Goal: Task Accomplishment & Management: Manage account settings

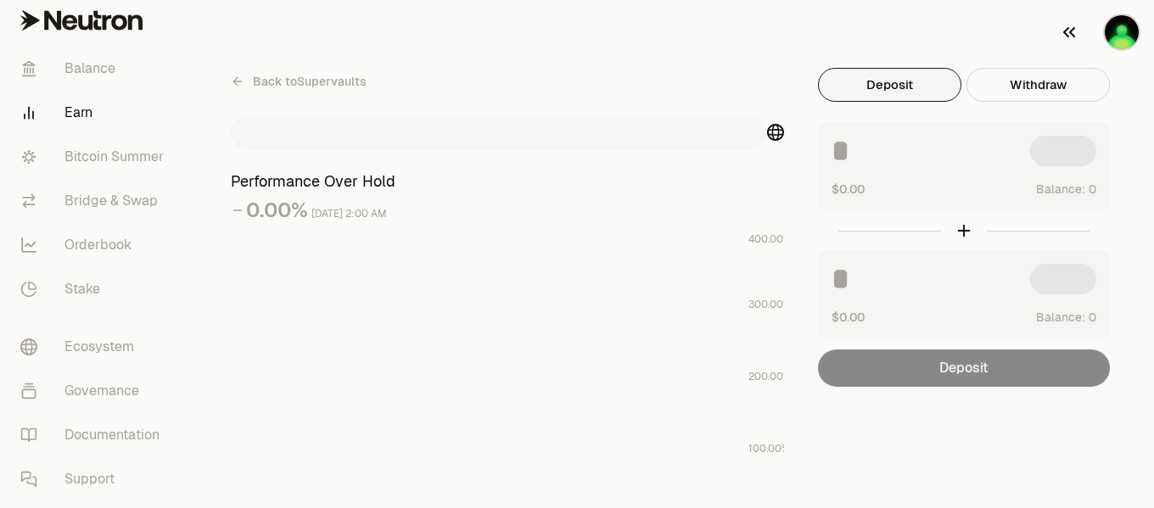
click at [1119, 39] on img "button" at bounding box center [1122, 32] width 34 height 34
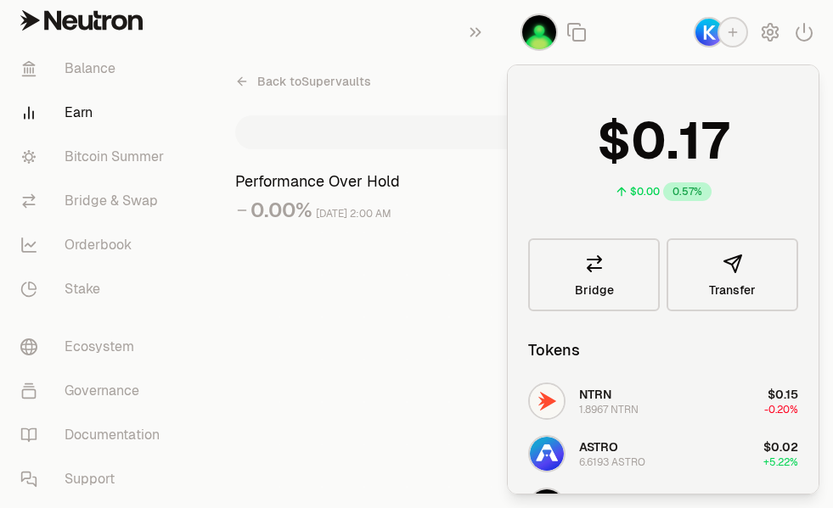
click at [262, 84] on span "Back to Supervaults" at bounding box center [314, 81] width 114 height 17
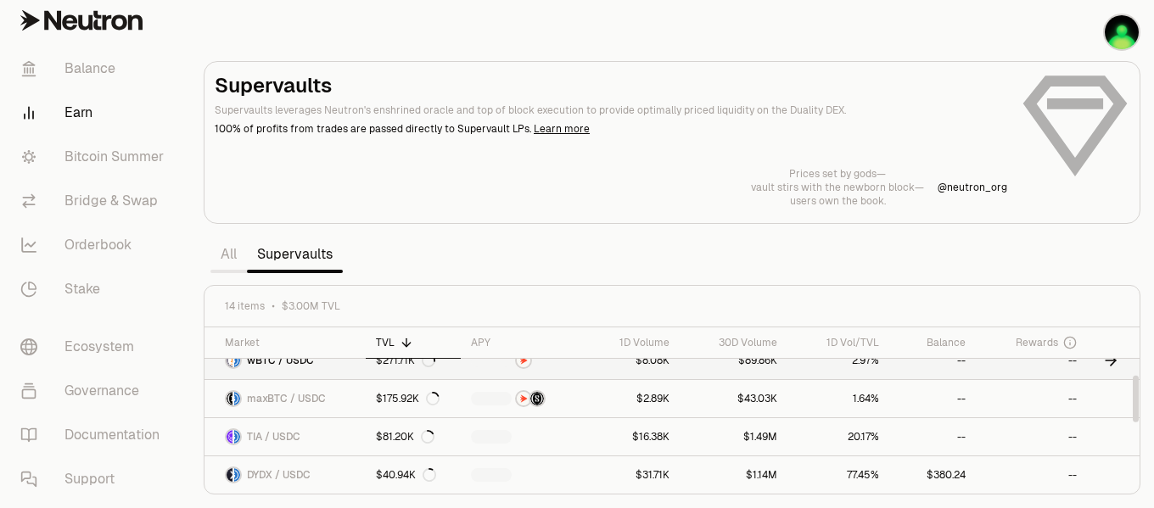
scroll to position [255, 0]
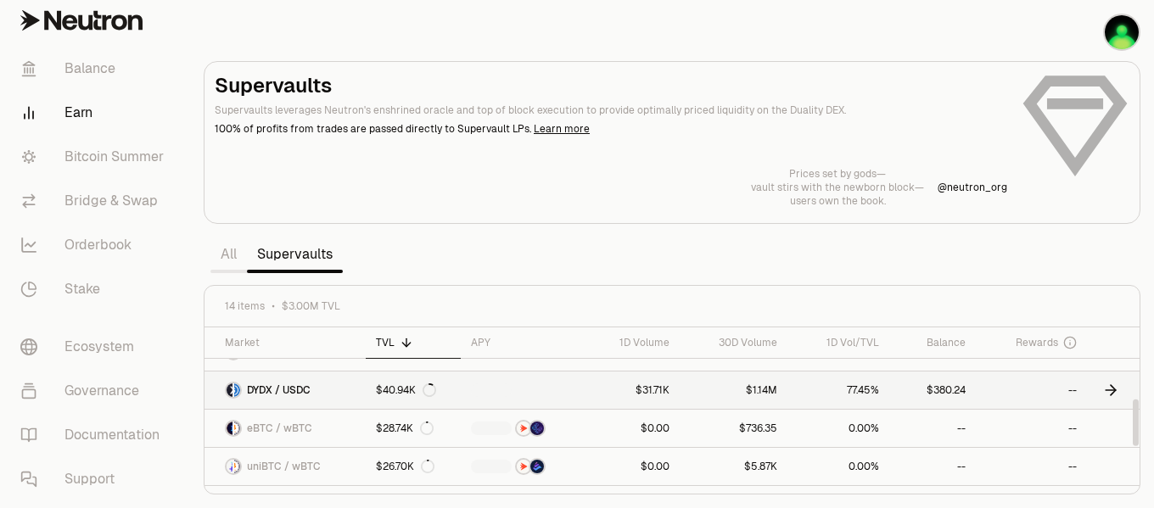
click at [1110, 388] on icon at bounding box center [1110, 390] width 17 height 17
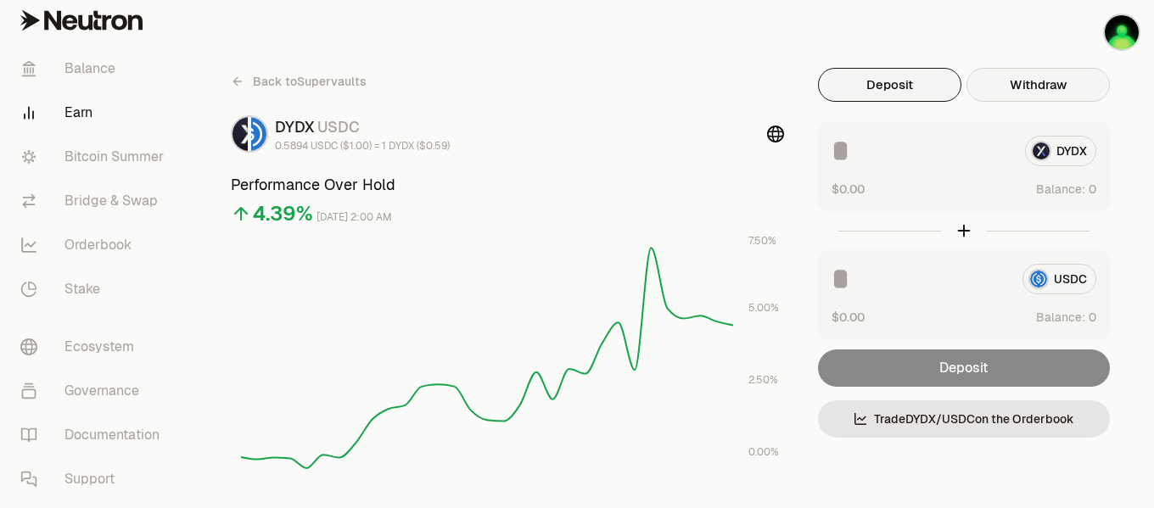
click at [1072, 91] on button "Withdraw" at bounding box center [1038, 85] width 143 height 34
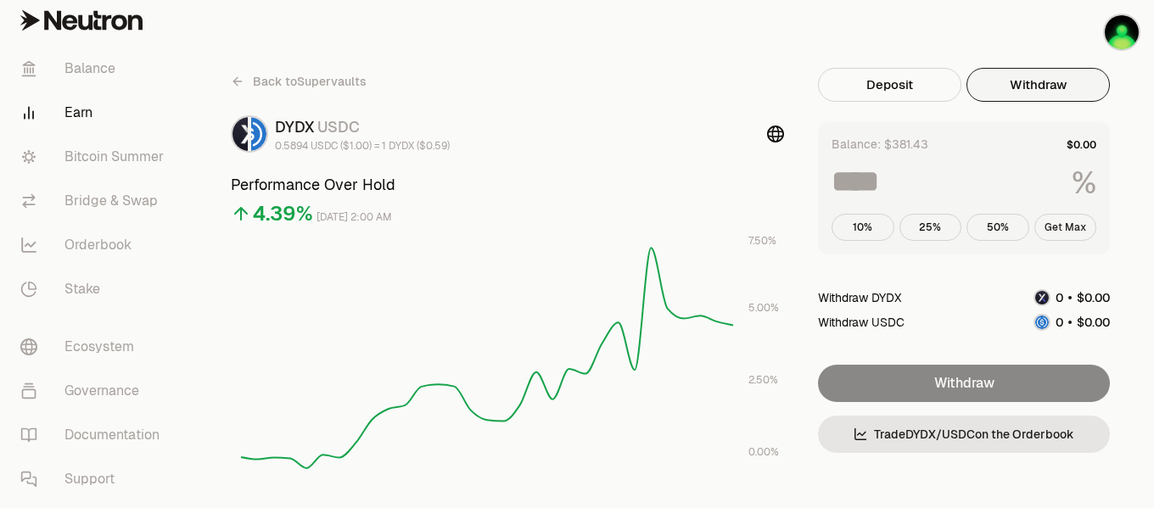
click at [1074, 226] on button "Get Max" at bounding box center [1066, 227] width 63 height 27
type input "***"
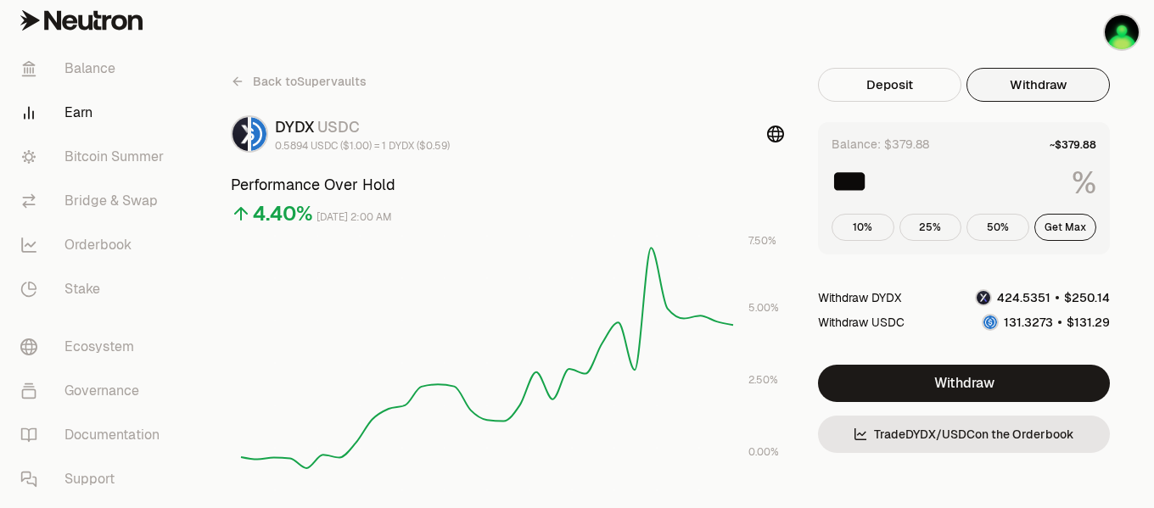
click at [240, 77] on icon at bounding box center [238, 82] width 14 height 14
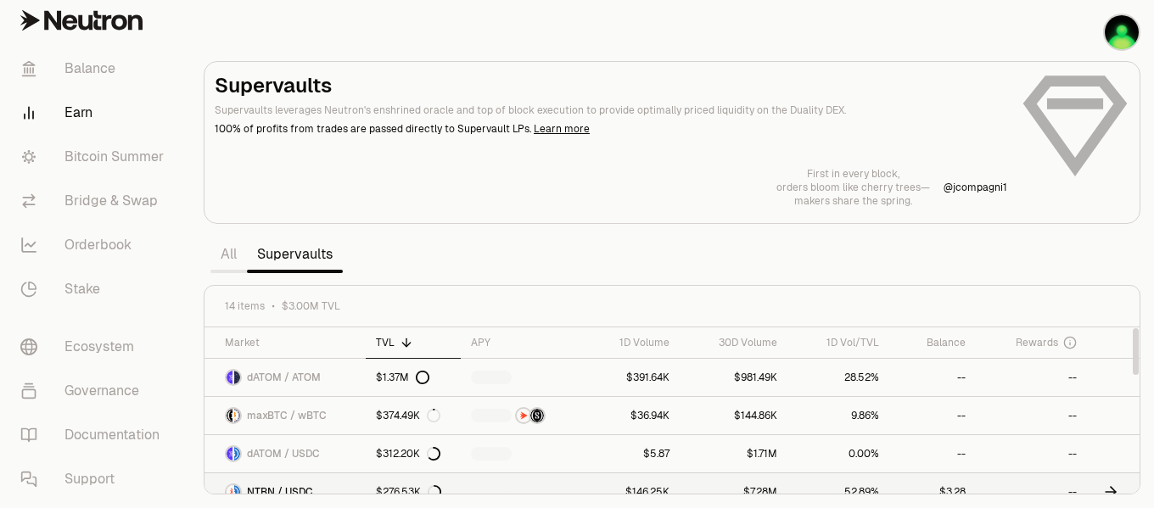
scroll to position [85, 0]
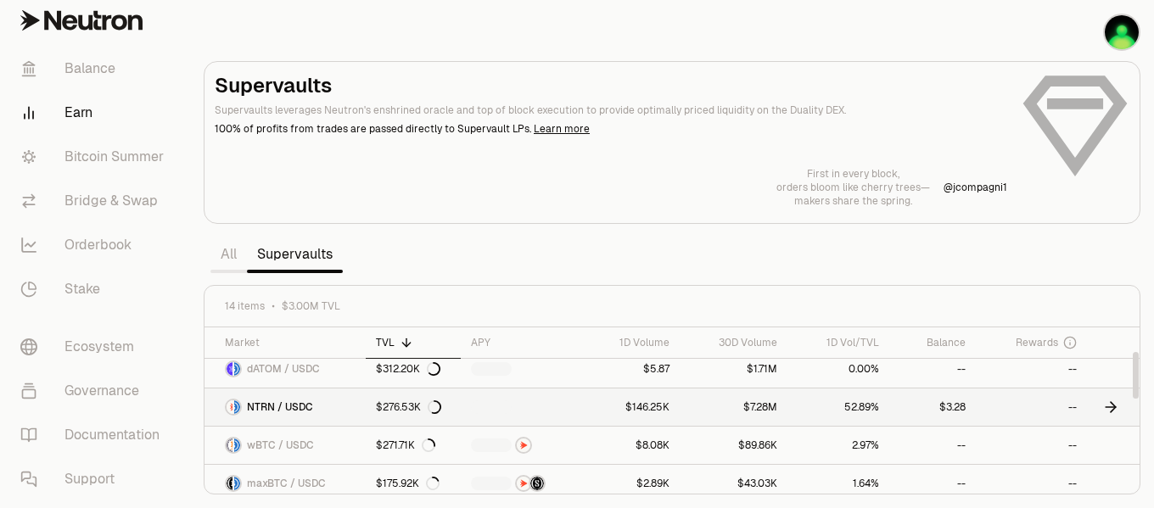
click at [1113, 408] on icon at bounding box center [1110, 407] width 17 height 17
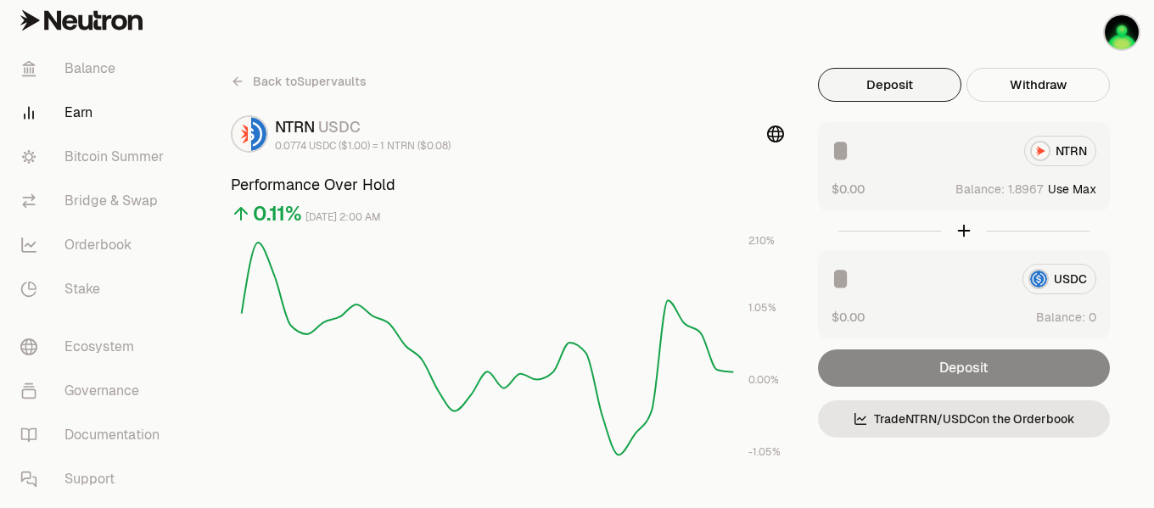
click at [1062, 150] on div "NTRN" at bounding box center [964, 151] width 265 height 31
click at [1044, 150] on div "NTRN" at bounding box center [964, 151] width 265 height 31
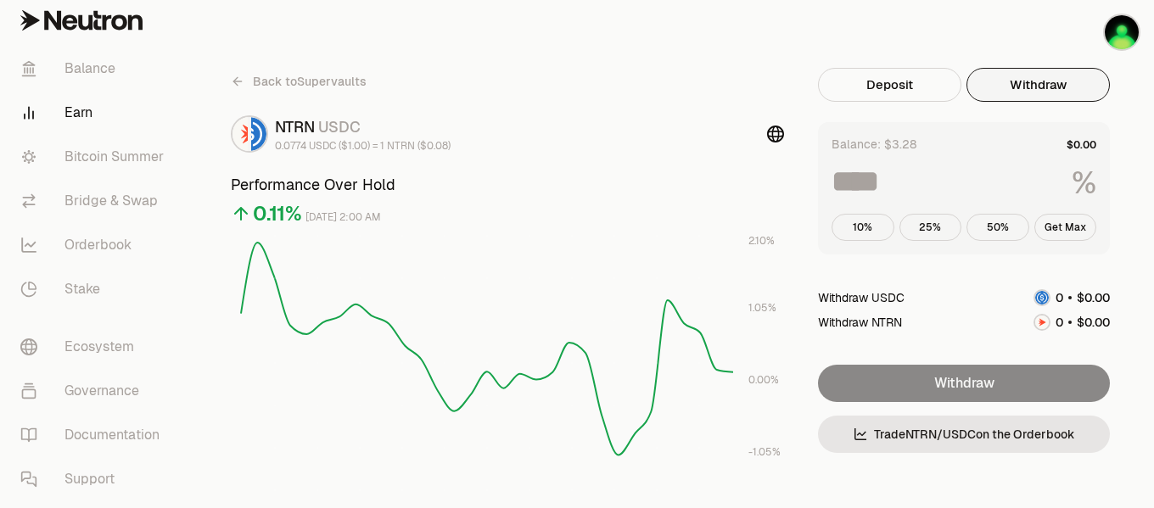
click at [1048, 93] on button "Withdraw" at bounding box center [1038, 85] width 143 height 34
click at [1062, 222] on button "Get Max" at bounding box center [1066, 227] width 63 height 27
type input "***"
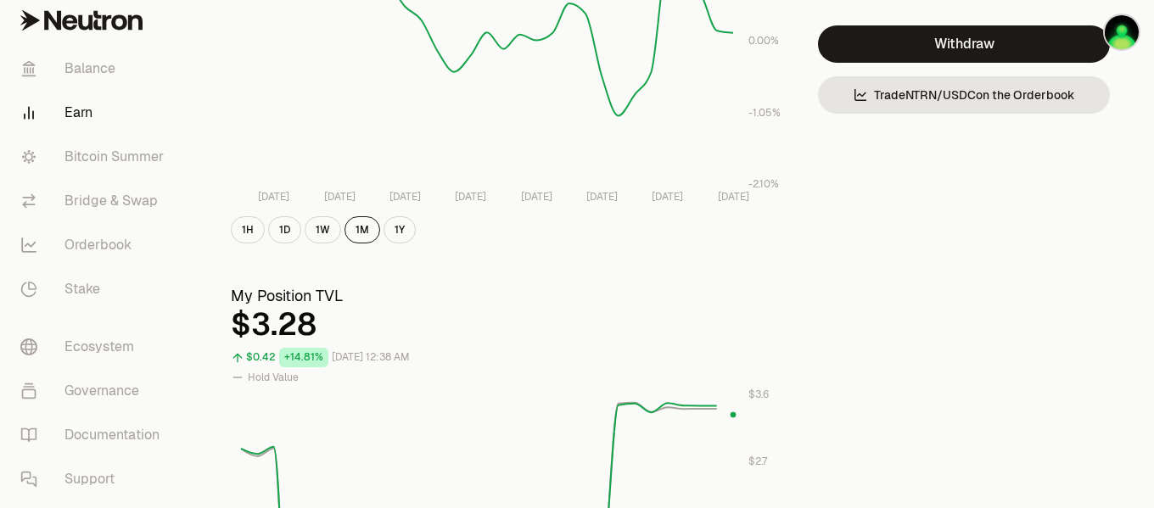
scroll to position [424, 0]
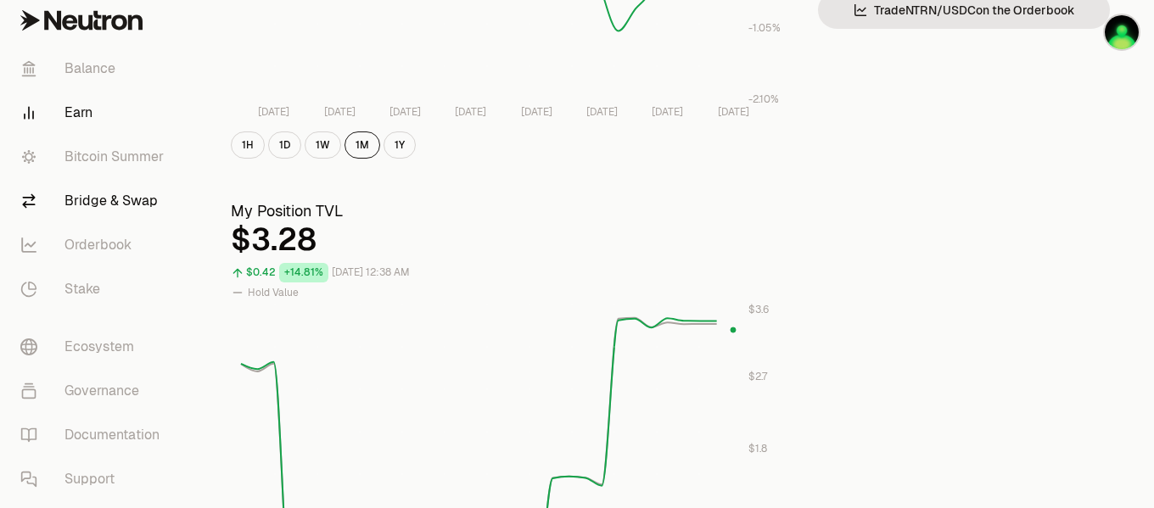
click at [134, 203] on link "Bridge & Swap" at bounding box center [95, 201] width 177 height 44
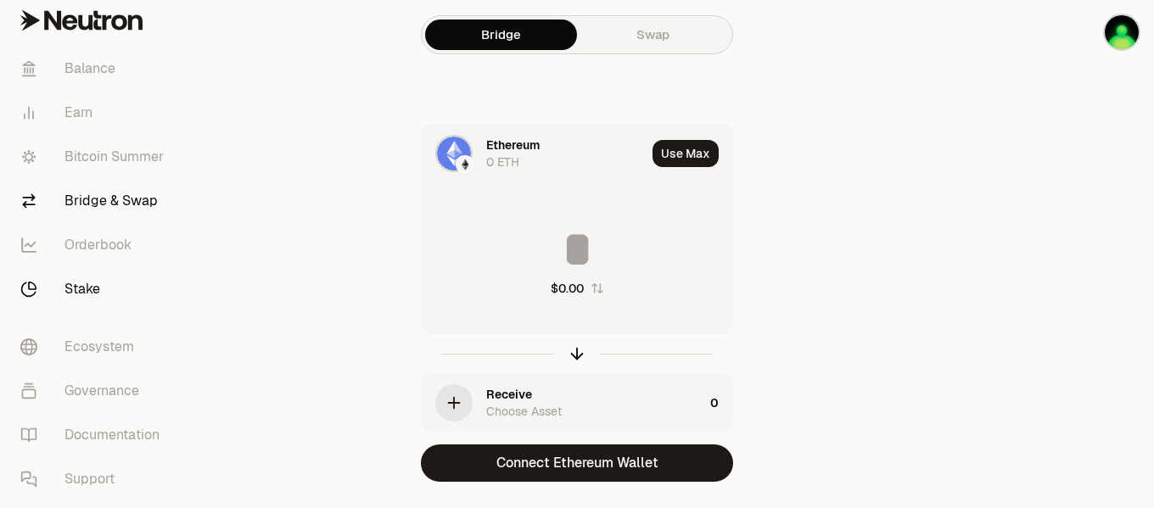
scroll to position [42, 0]
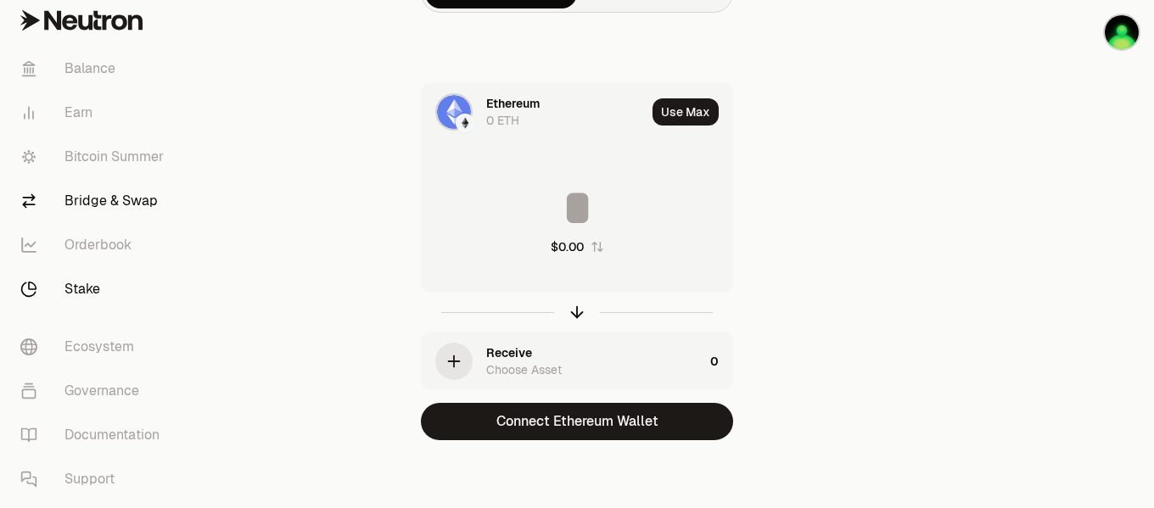
click at [80, 287] on link "Stake" at bounding box center [95, 289] width 177 height 44
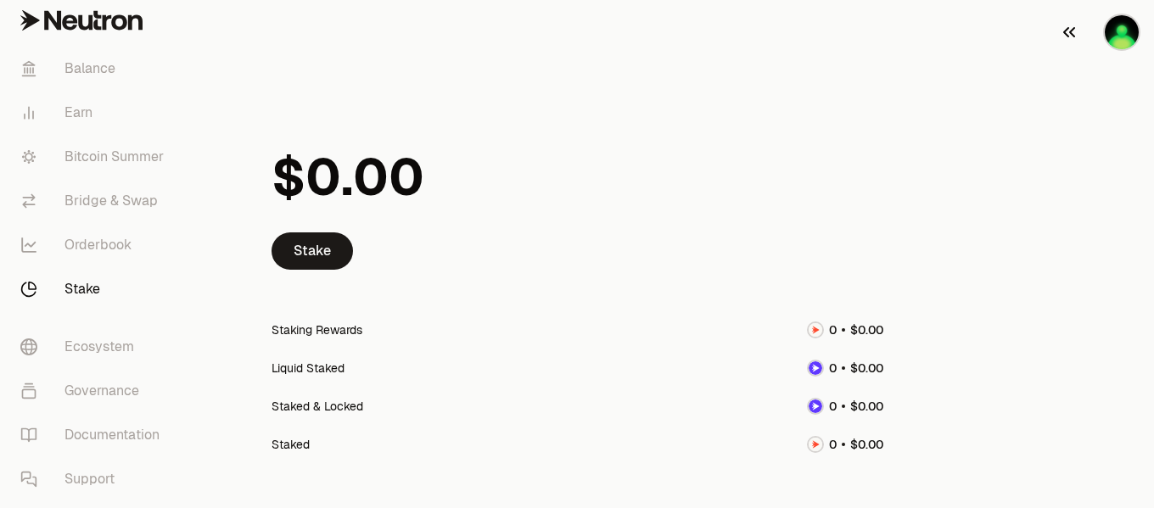
click at [1111, 42] on img "button" at bounding box center [1122, 32] width 34 height 34
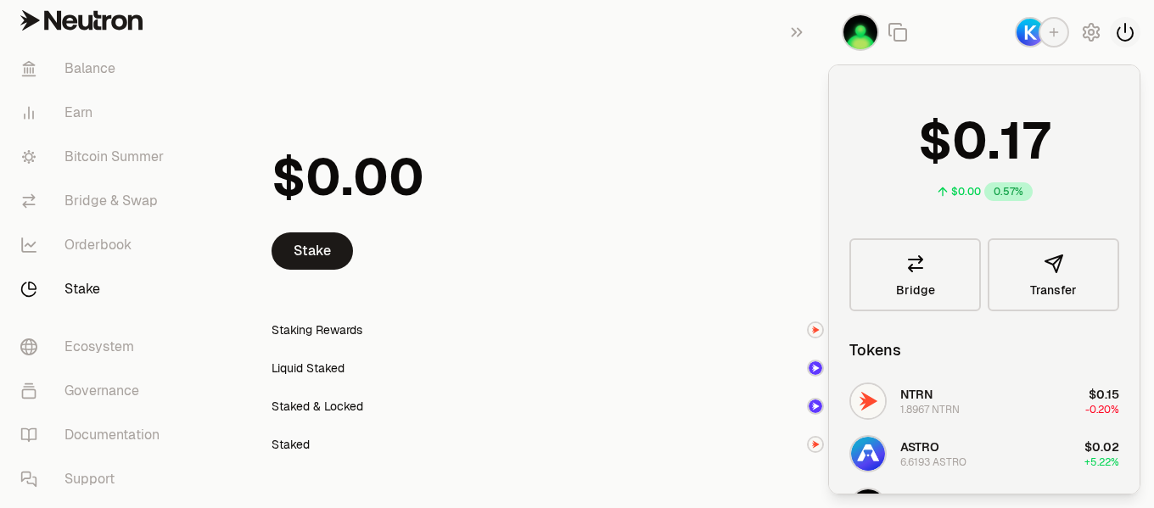
click at [1130, 35] on icon "button" at bounding box center [1125, 32] width 20 height 20
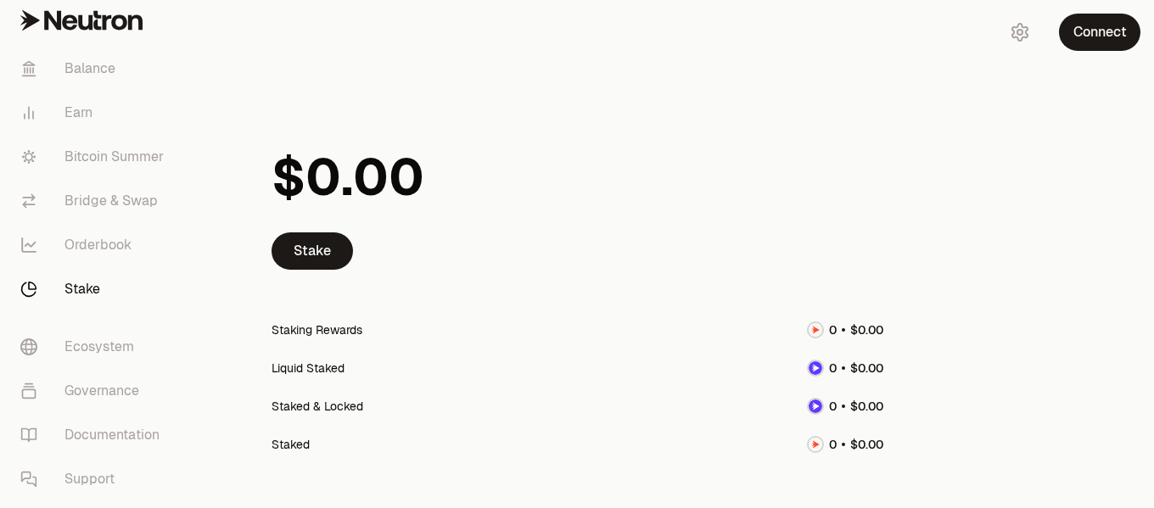
click at [79, 19] on icon at bounding box center [85, 21] width 14 height 15
